Goal: Task Accomplishment & Management: Manage account settings

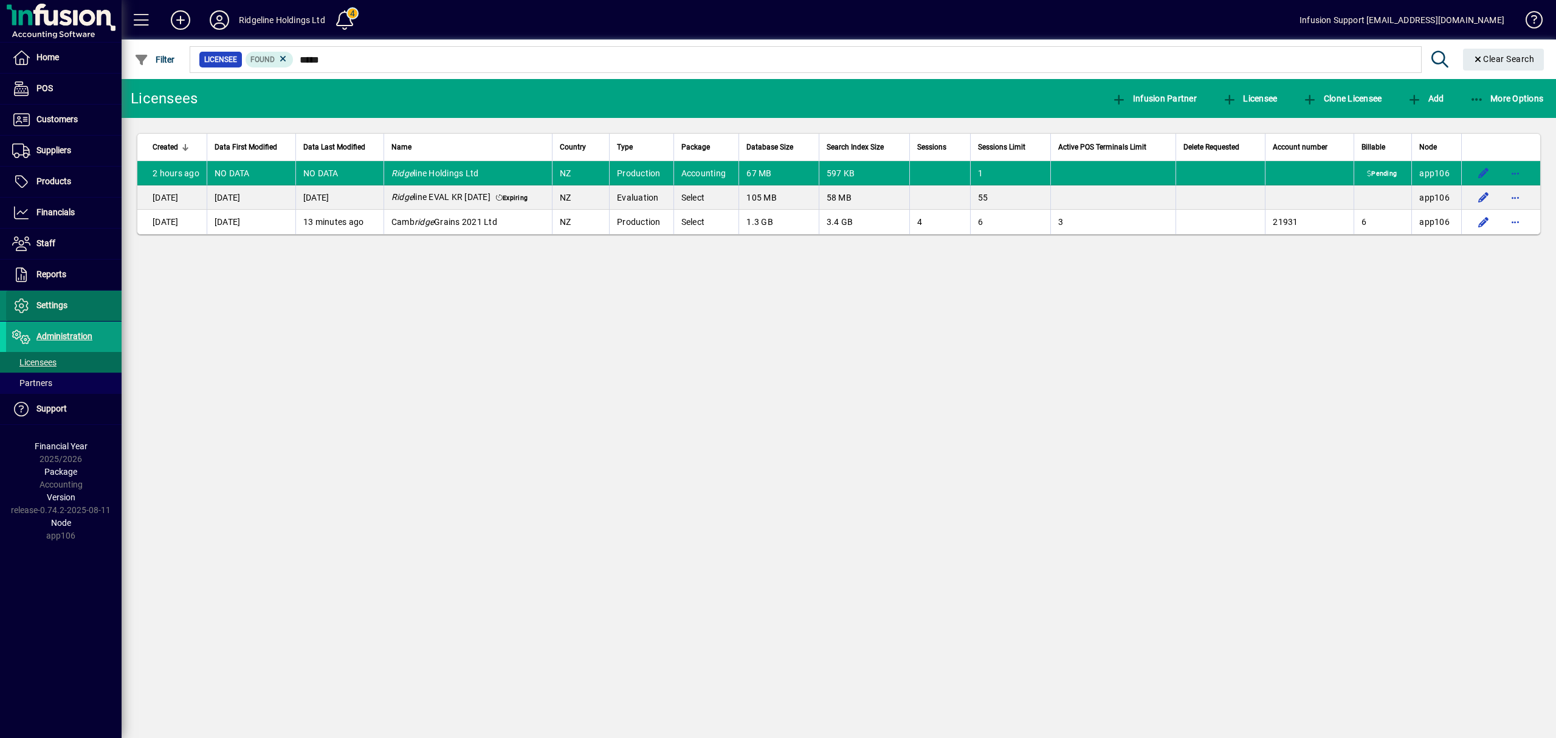
click at [60, 306] on span "Settings" at bounding box center [51, 305] width 31 height 10
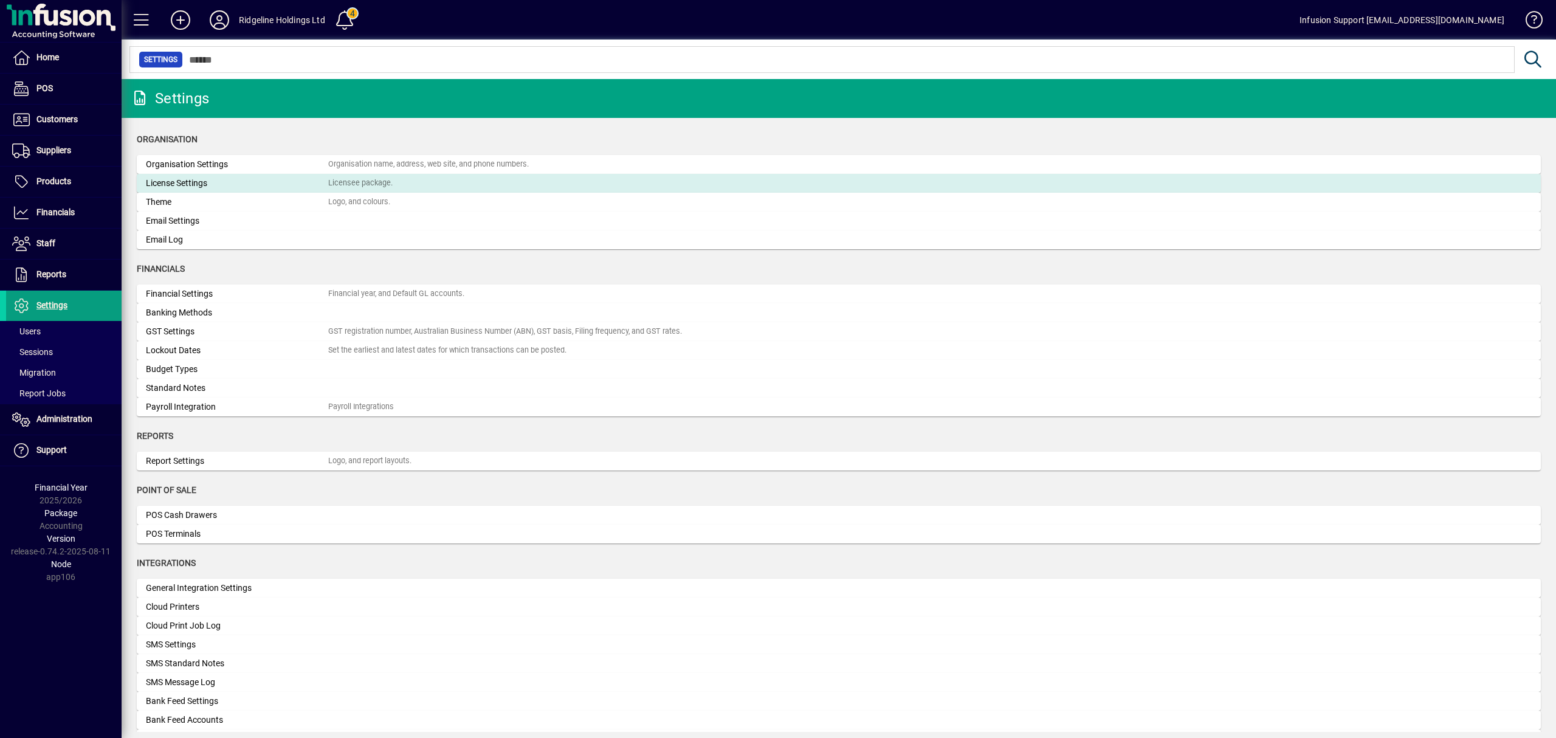
click at [391, 177] on mat-card-content "License Settings Licensee package." at bounding box center [839, 183] width 1386 height 13
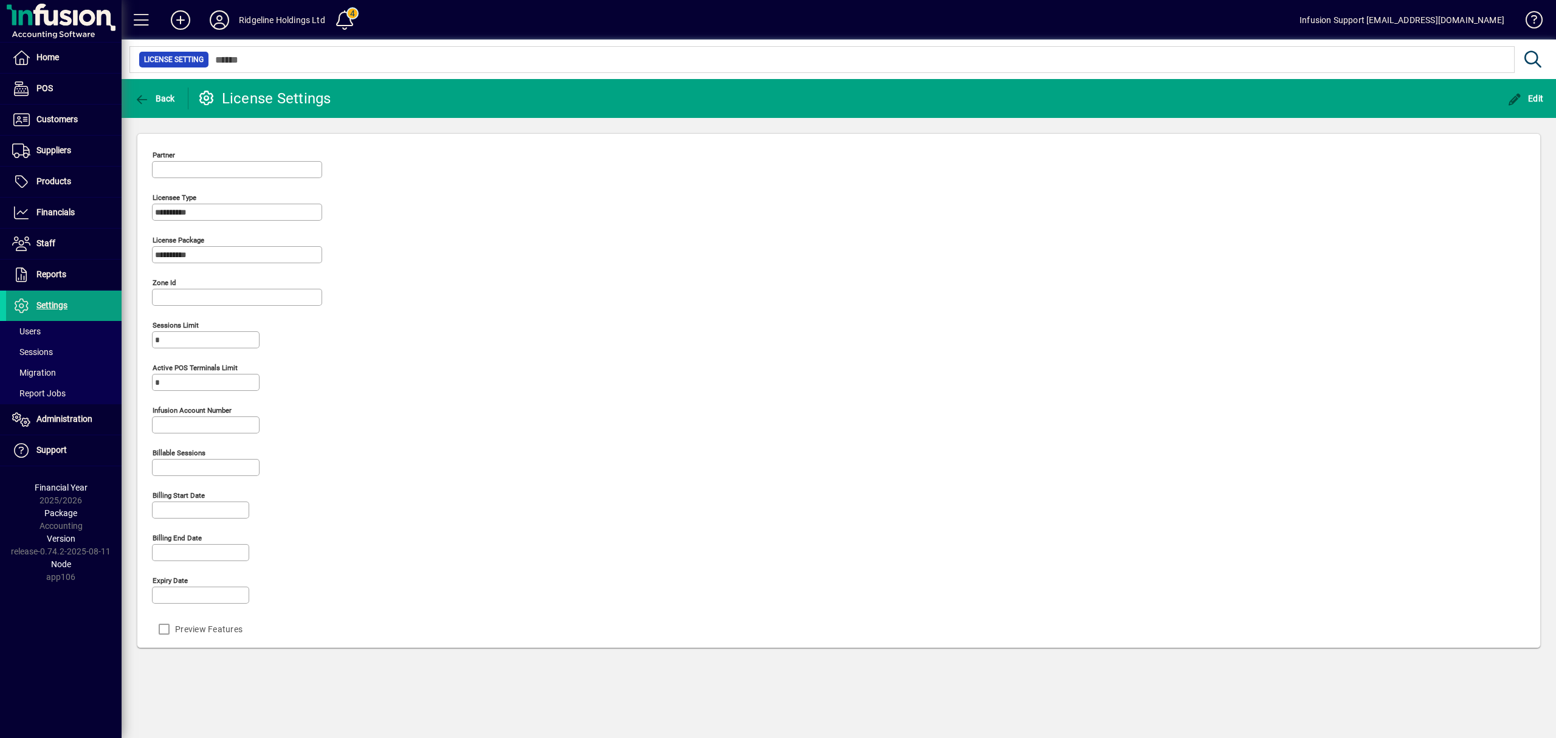
type input "**********"
click at [1520, 98] on icon "button" at bounding box center [1514, 100] width 15 height 12
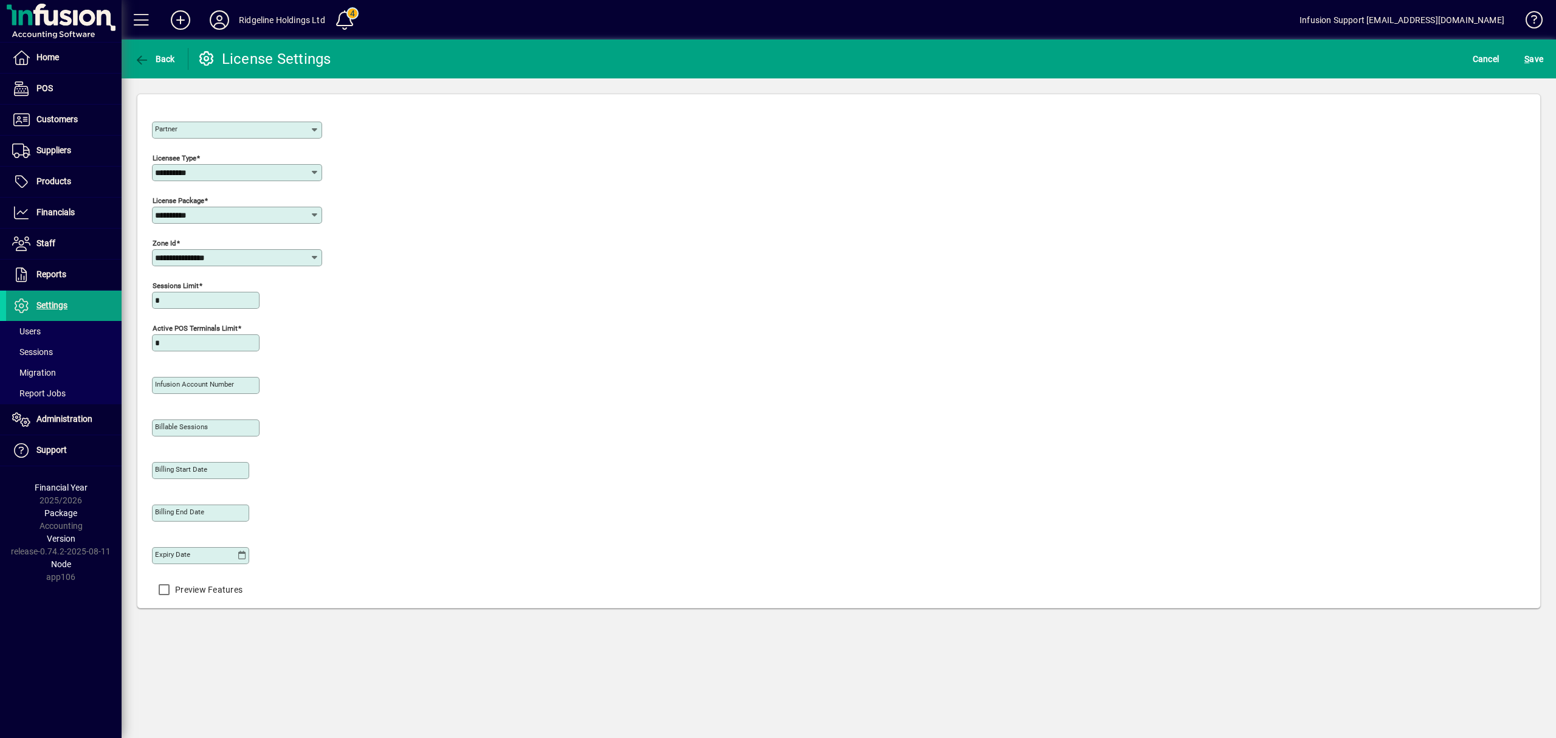
click at [210, 385] on mat-label "Infusion account number" at bounding box center [194, 384] width 79 height 9
click at [210, 385] on input "Infusion account number" at bounding box center [207, 386] width 104 height 10
type input "*****"
click at [283, 136] on div "Partner" at bounding box center [237, 130] width 170 height 17
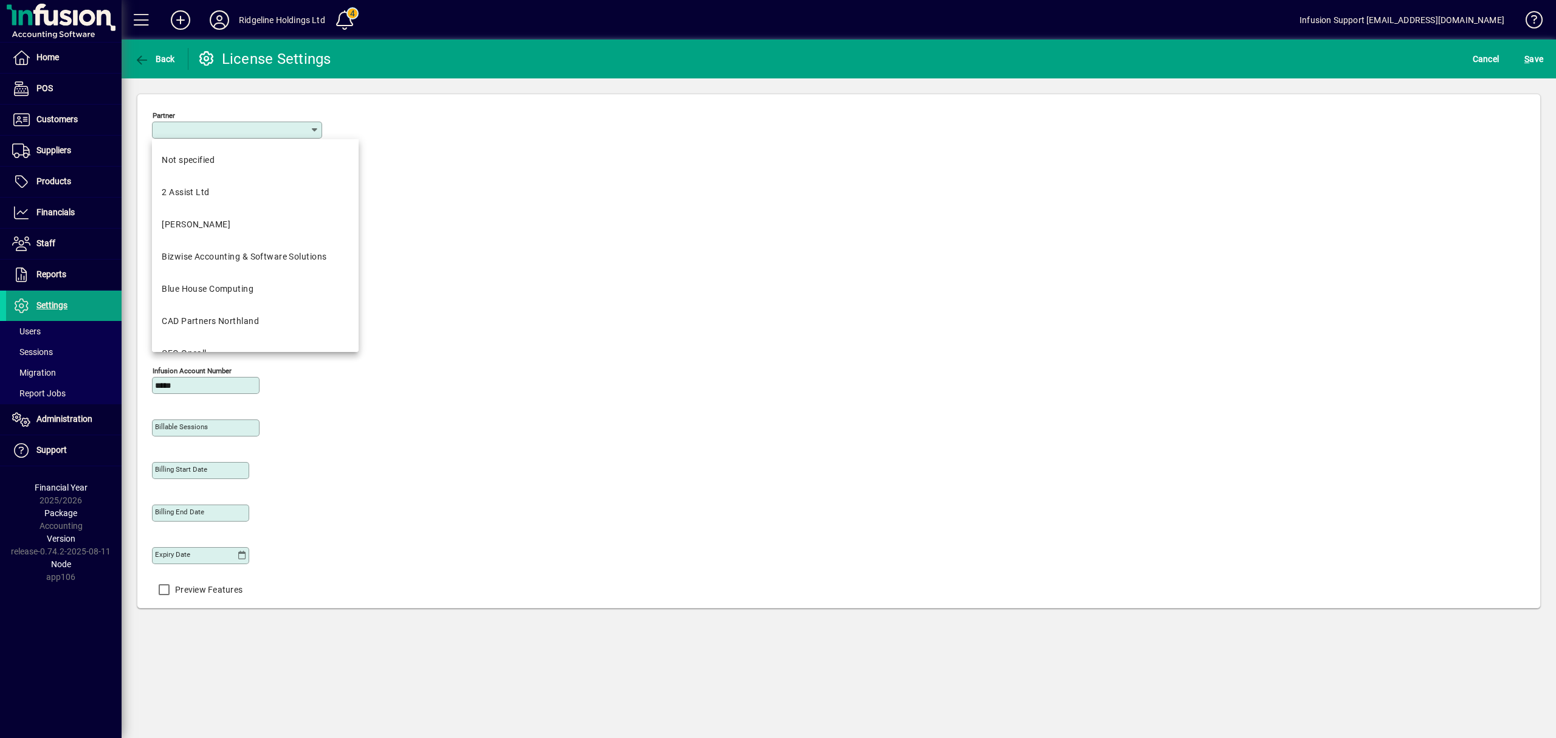
click at [269, 123] on div "Partner" at bounding box center [237, 130] width 170 height 17
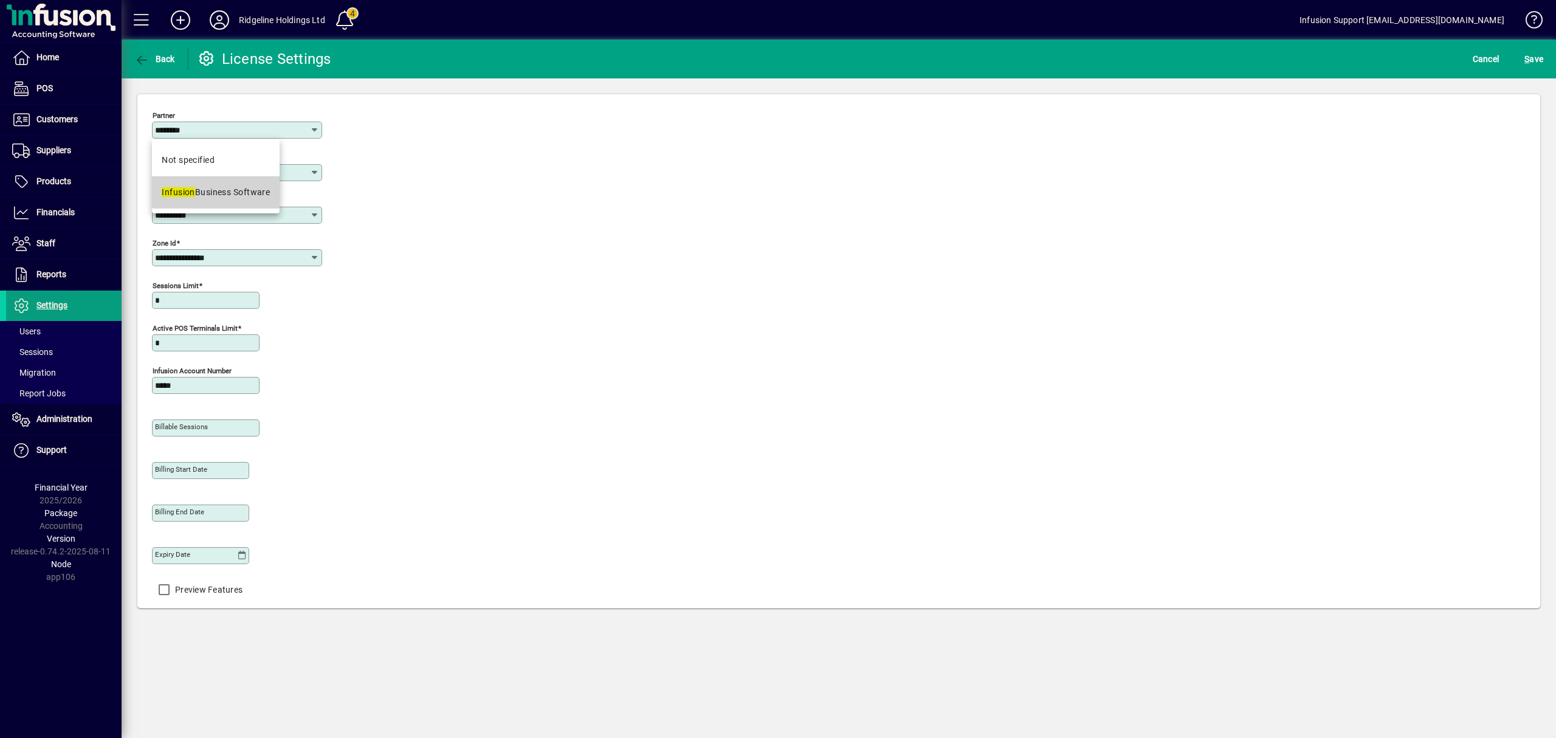
click at [263, 186] on div "Infusion Business Software" at bounding box center [216, 192] width 108 height 13
type input "**********"
click at [1527, 51] on span "S ave" at bounding box center [1533, 58] width 19 height 19
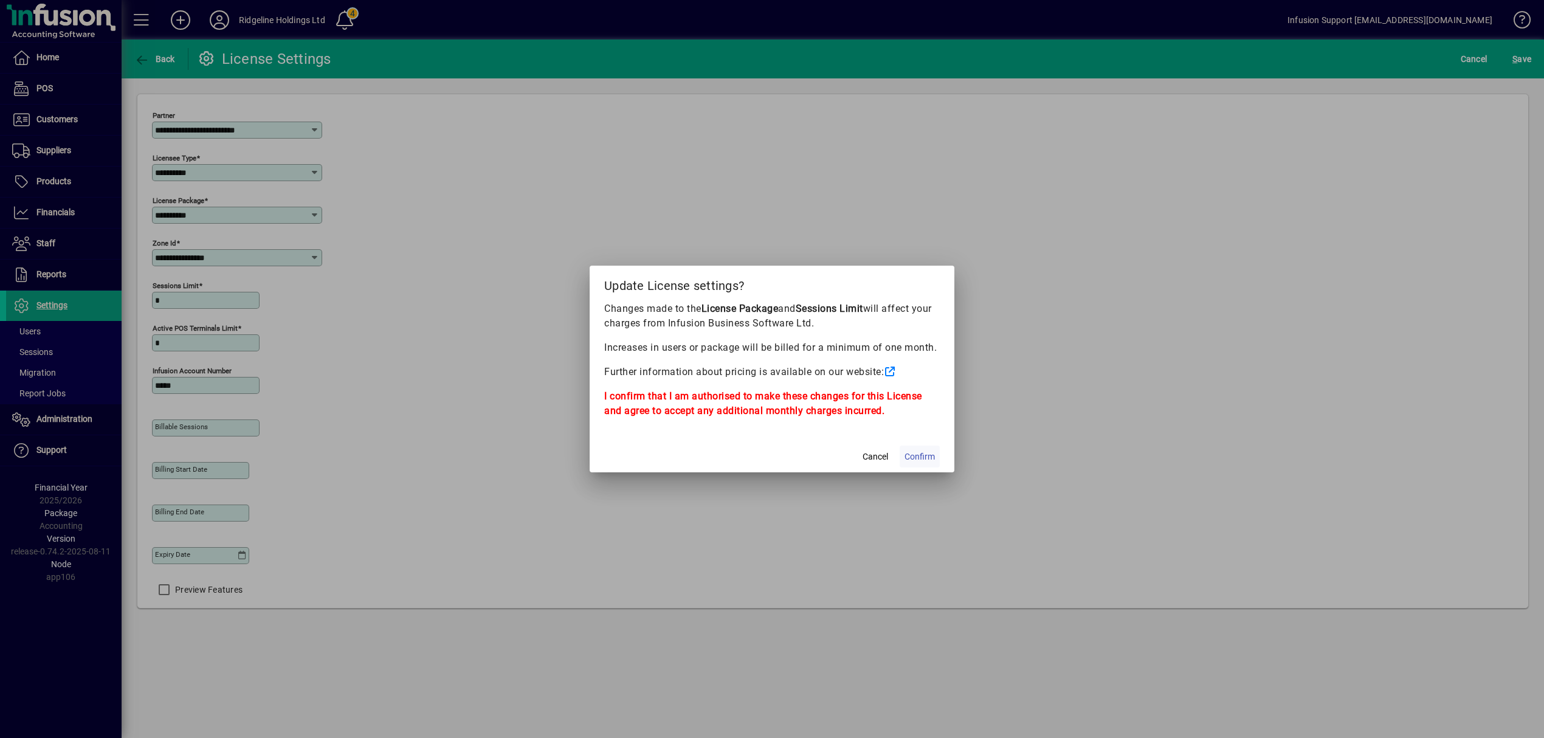
click at [912, 450] on span "Confirm" at bounding box center [919, 456] width 30 height 13
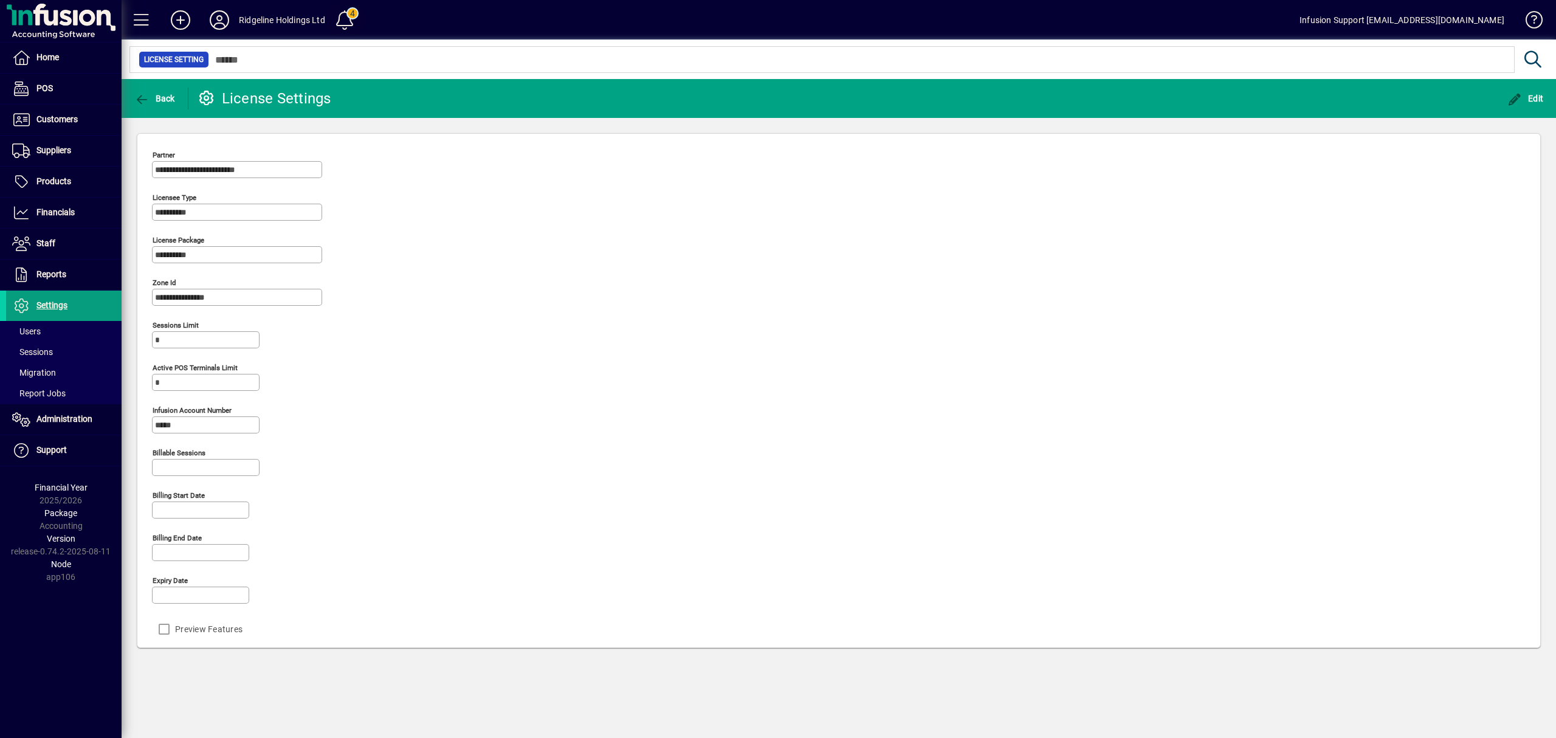
click at [349, 22] on span at bounding box center [344, 19] width 29 height 29
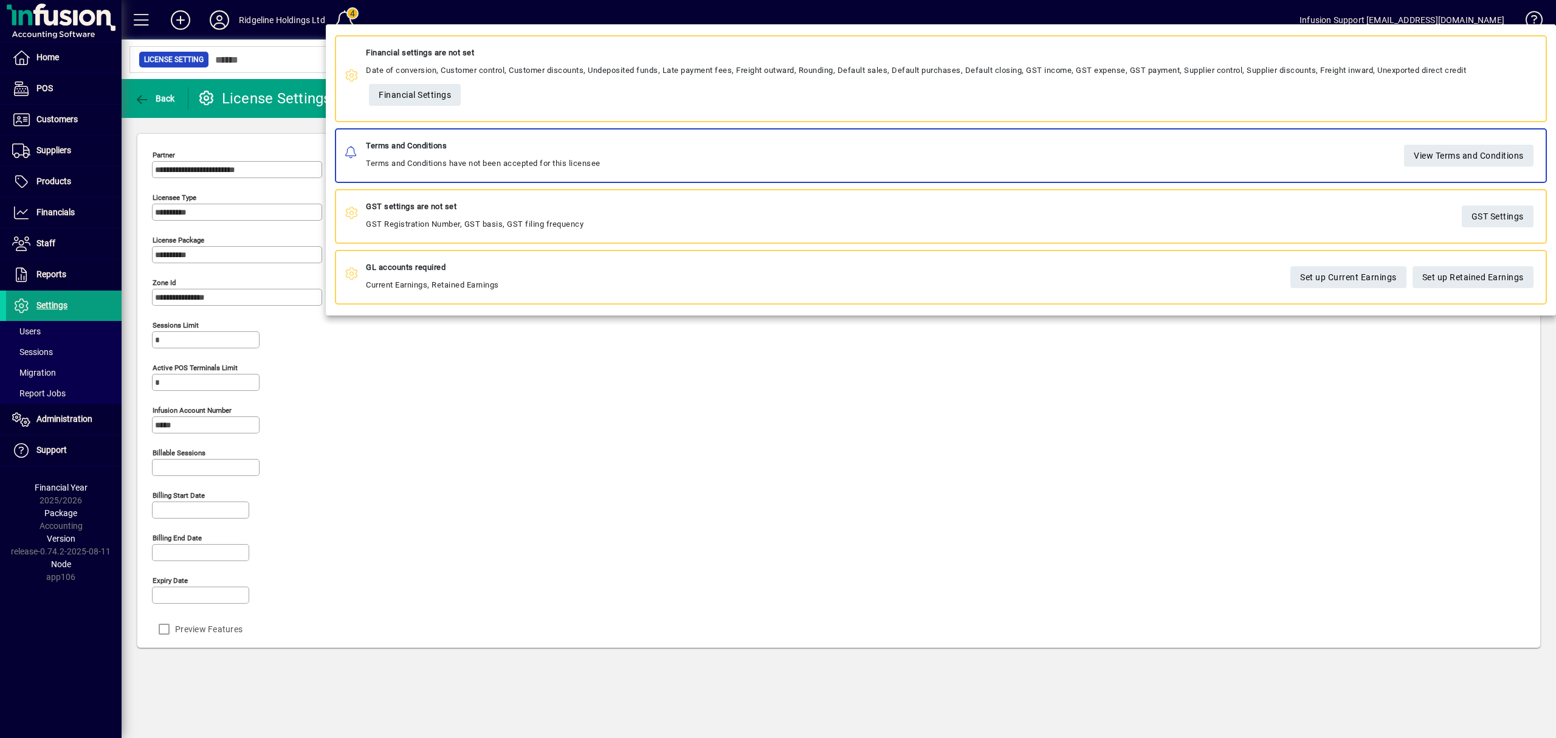
click at [545, 455] on div at bounding box center [778, 369] width 1556 height 738
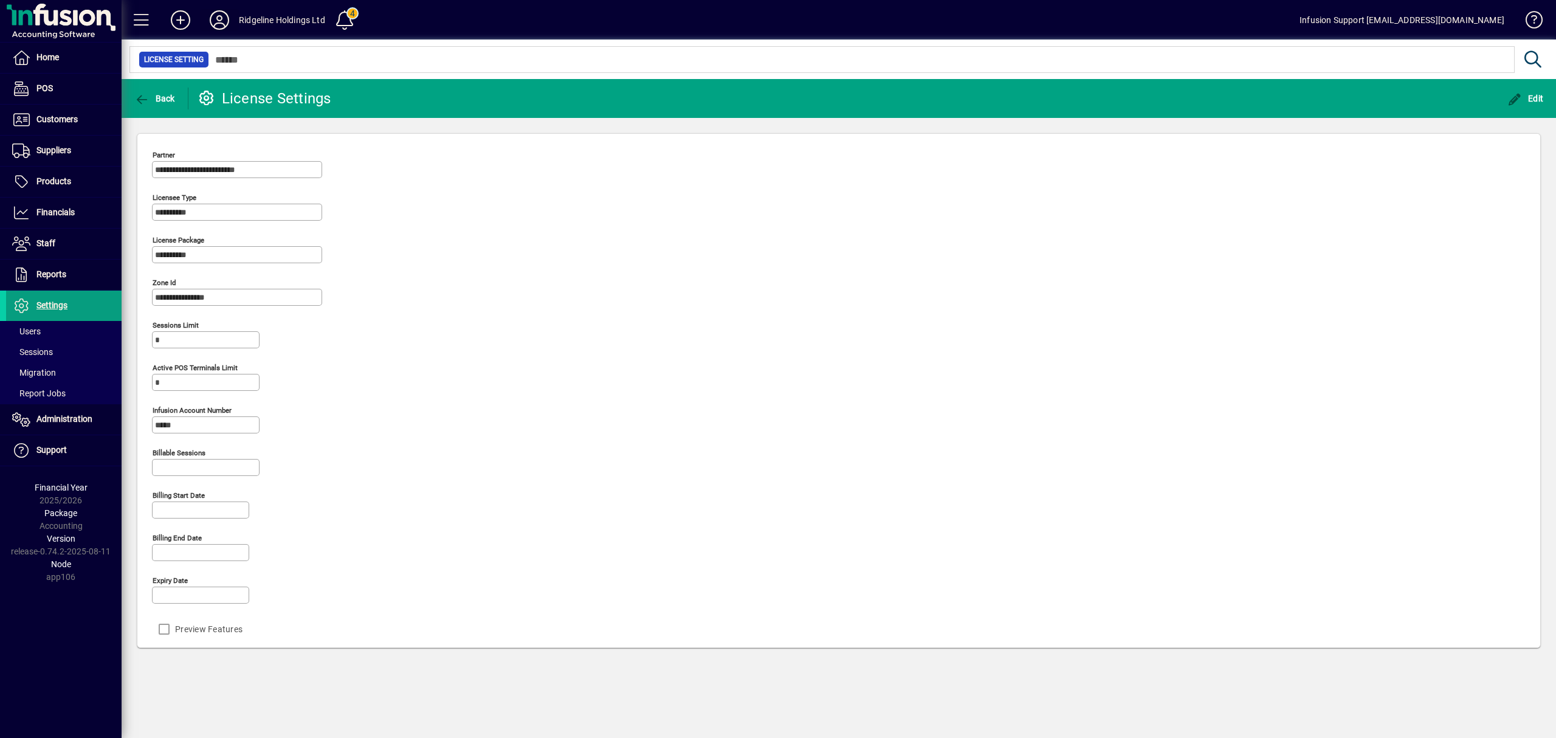
click at [217, 21] on icon at bounding box center [219, 19] width 24 height 19
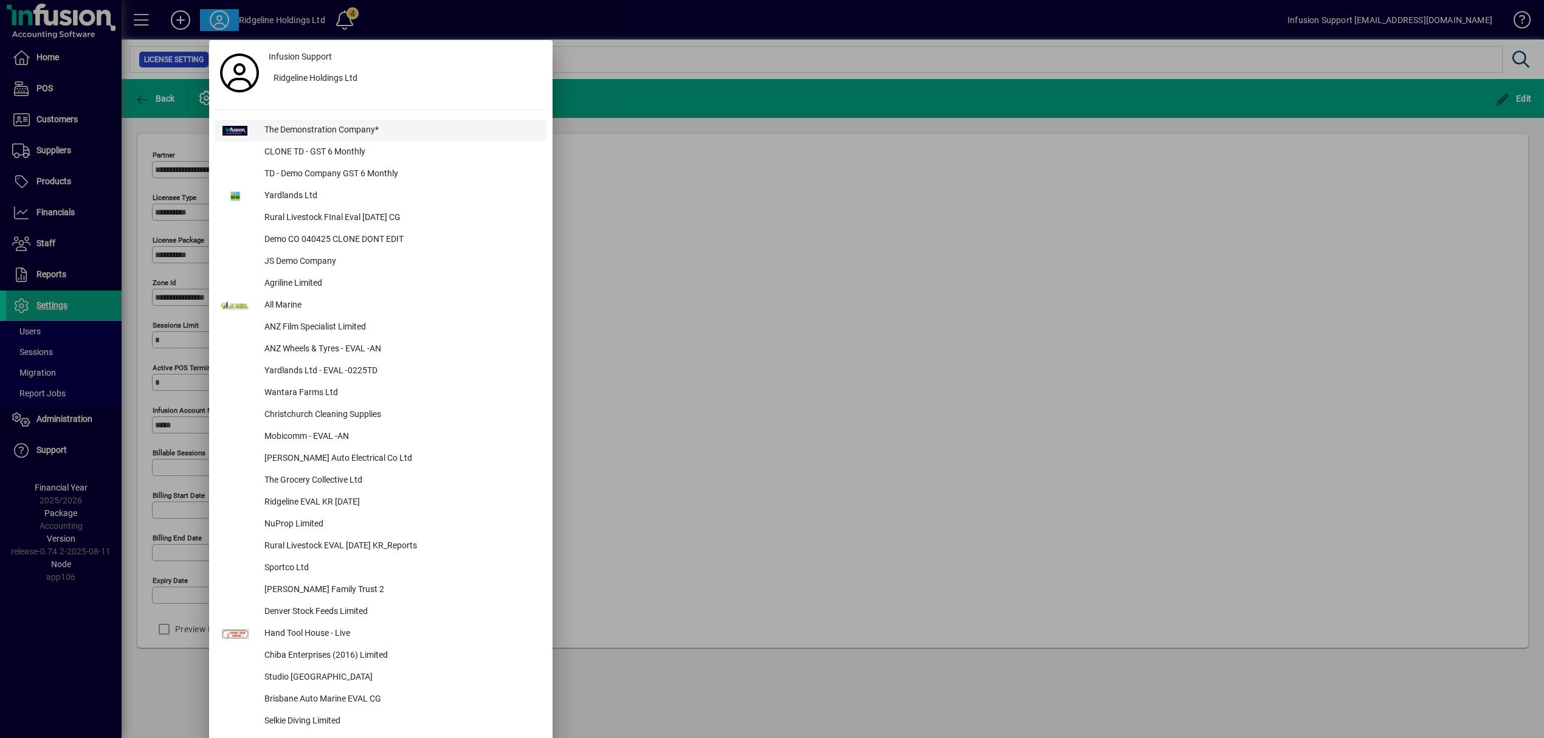
click at [272, 129] on div "The Demonstration Company*" at bounding box center [401, 131] width 292 height 22
